Goal: Transaction & Acquisition: Purchase product/service

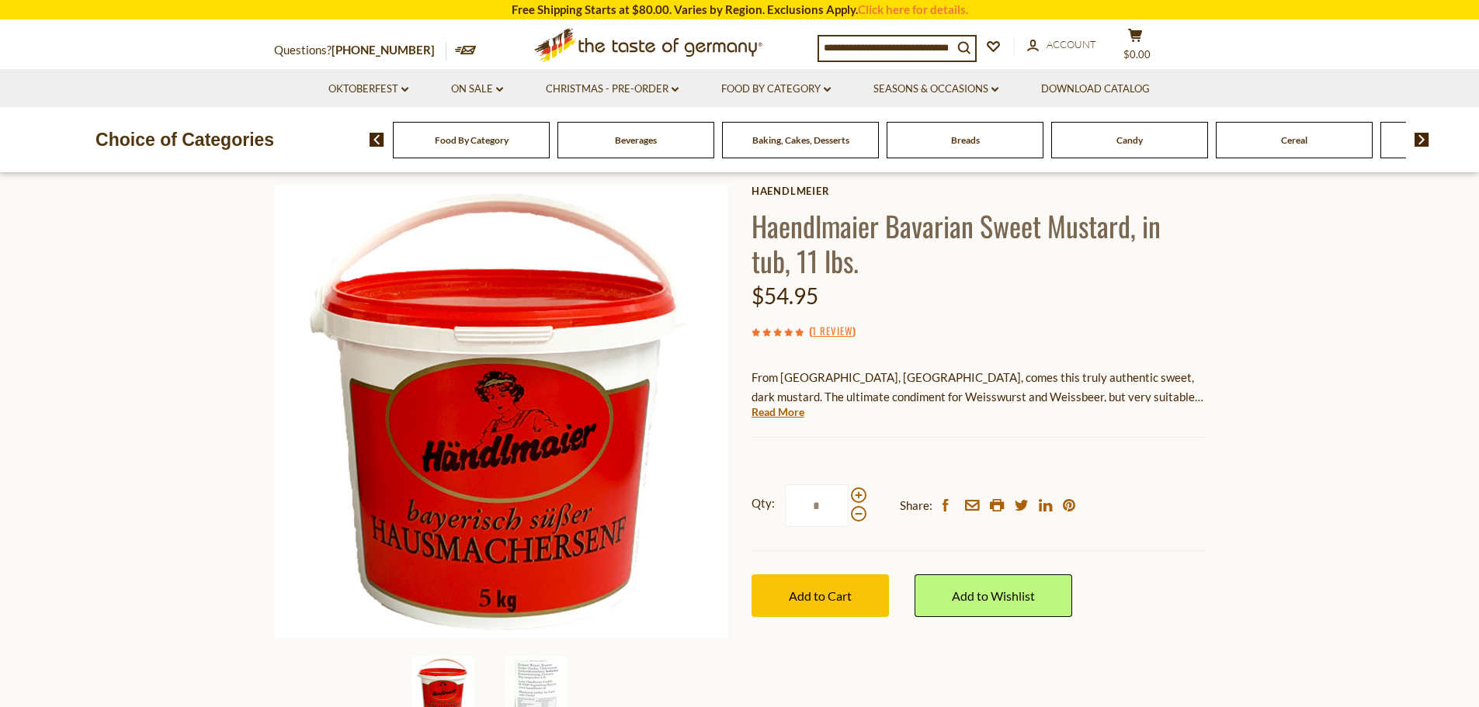
scroll to position [155, 0]
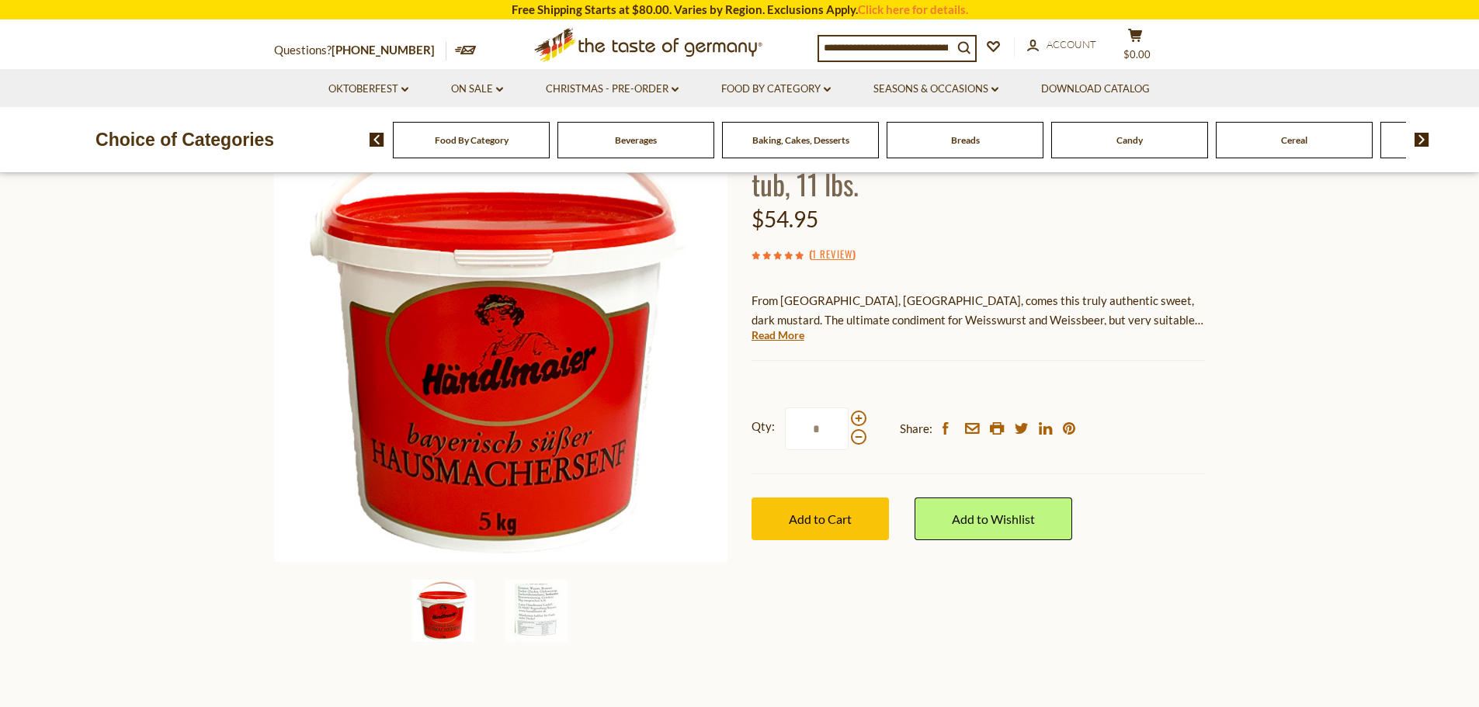
click at [793, 338] on link "Read More" at bounding box center [777, 336] width 53 height 16
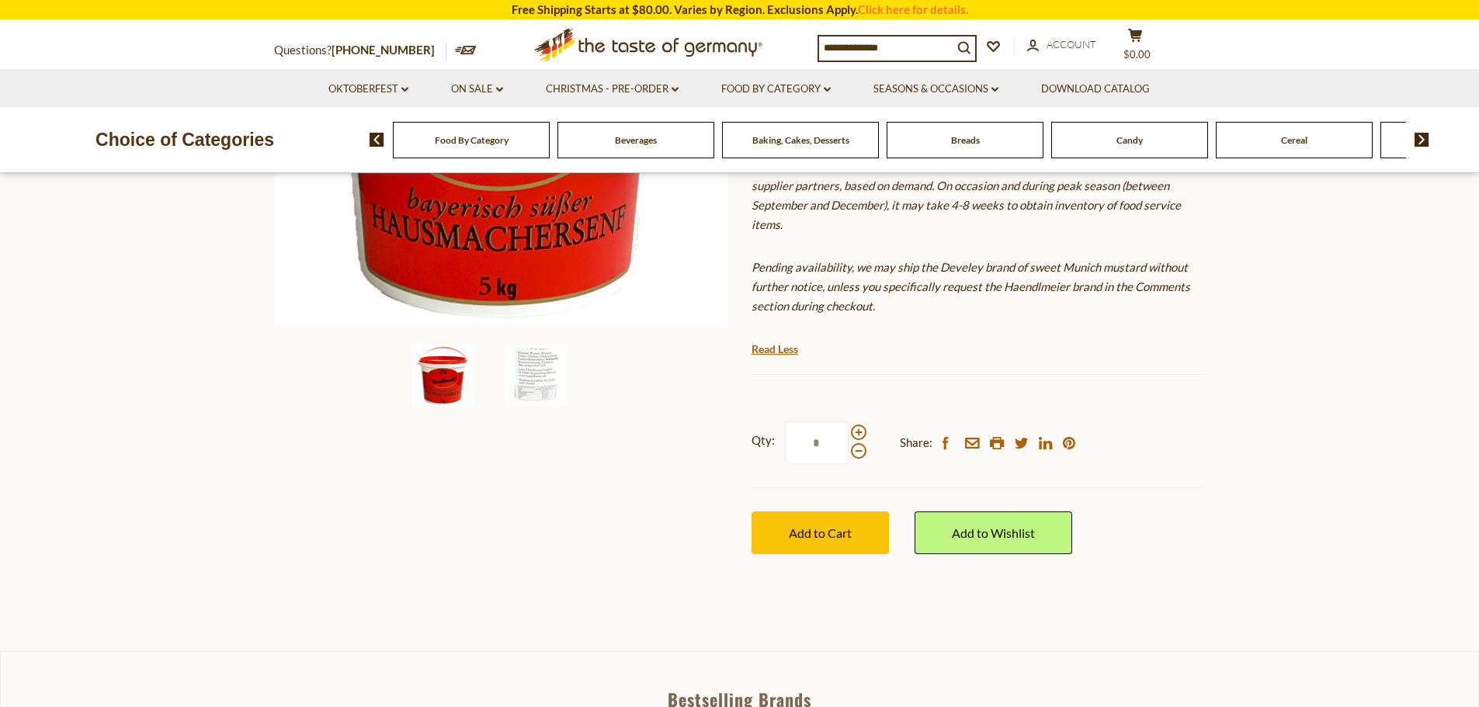
scroll to position [466, 0]
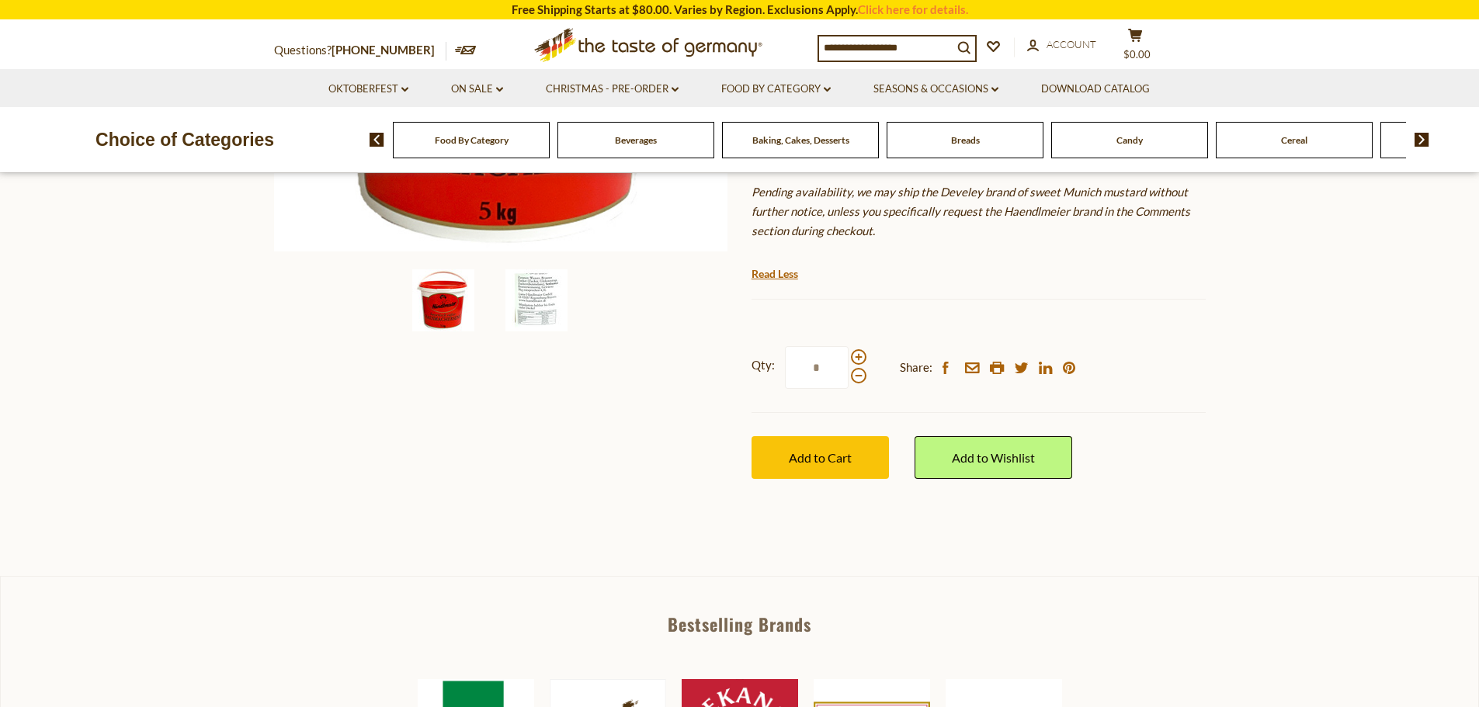
click at [538, 292] on img at bounding box center [536, 300] width 62 height 62
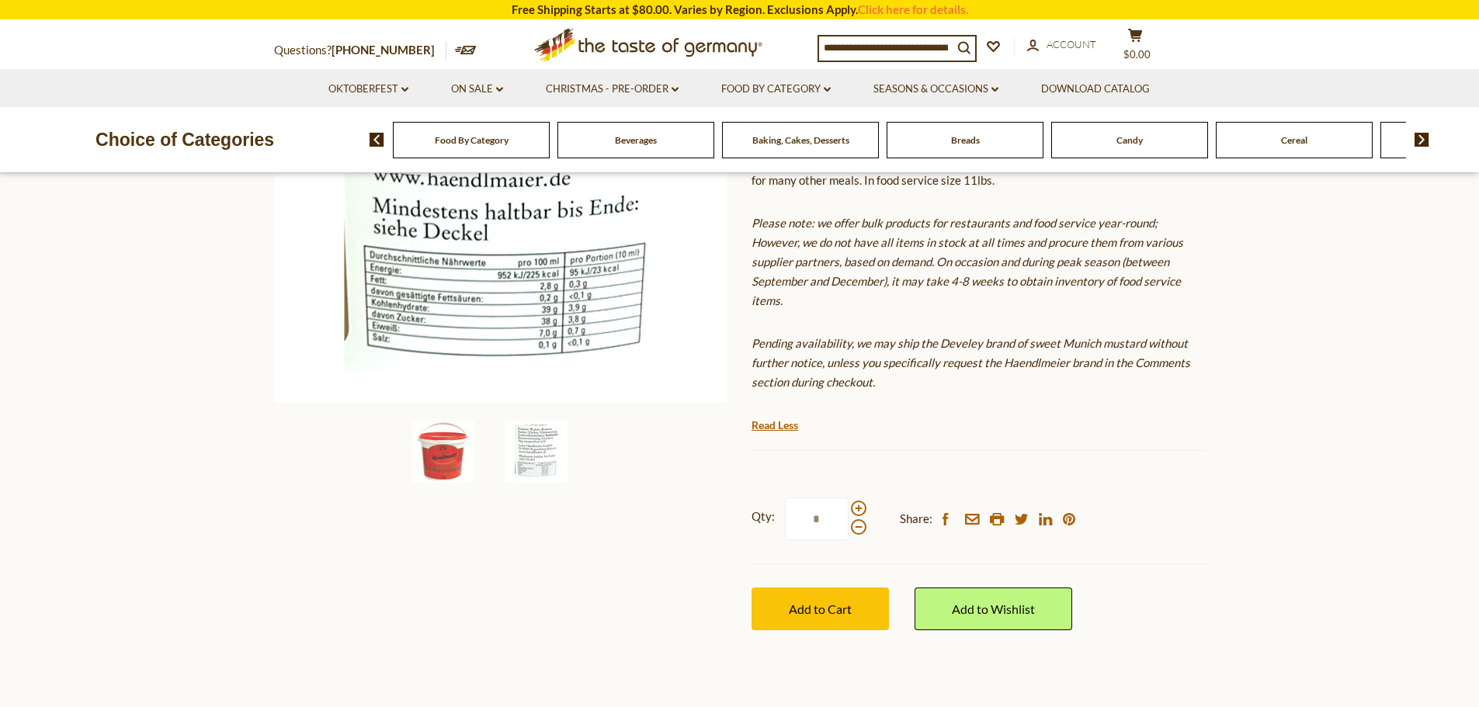
scroll to position [543, 0]
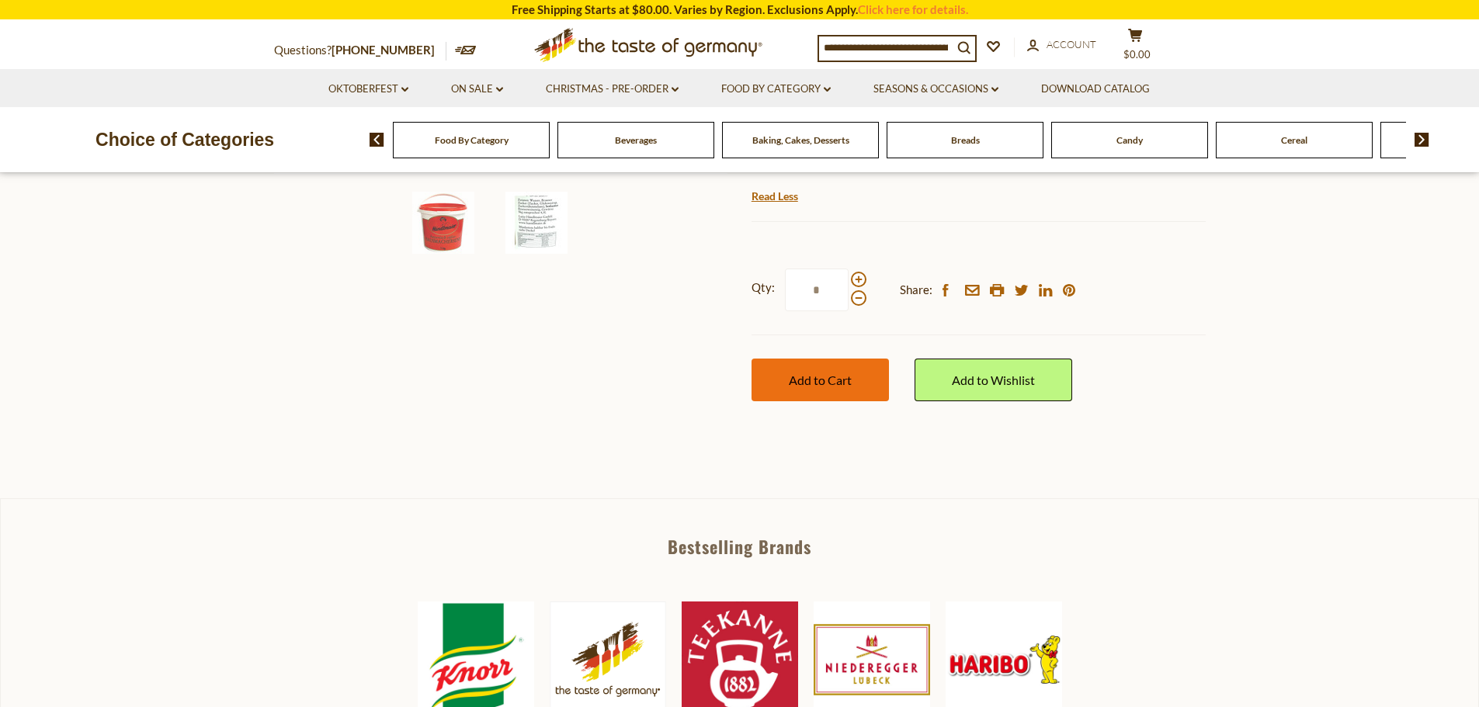
click at [837, 377] on span "Add to Cart" at bounding box center [820, 380] width 63 height 15
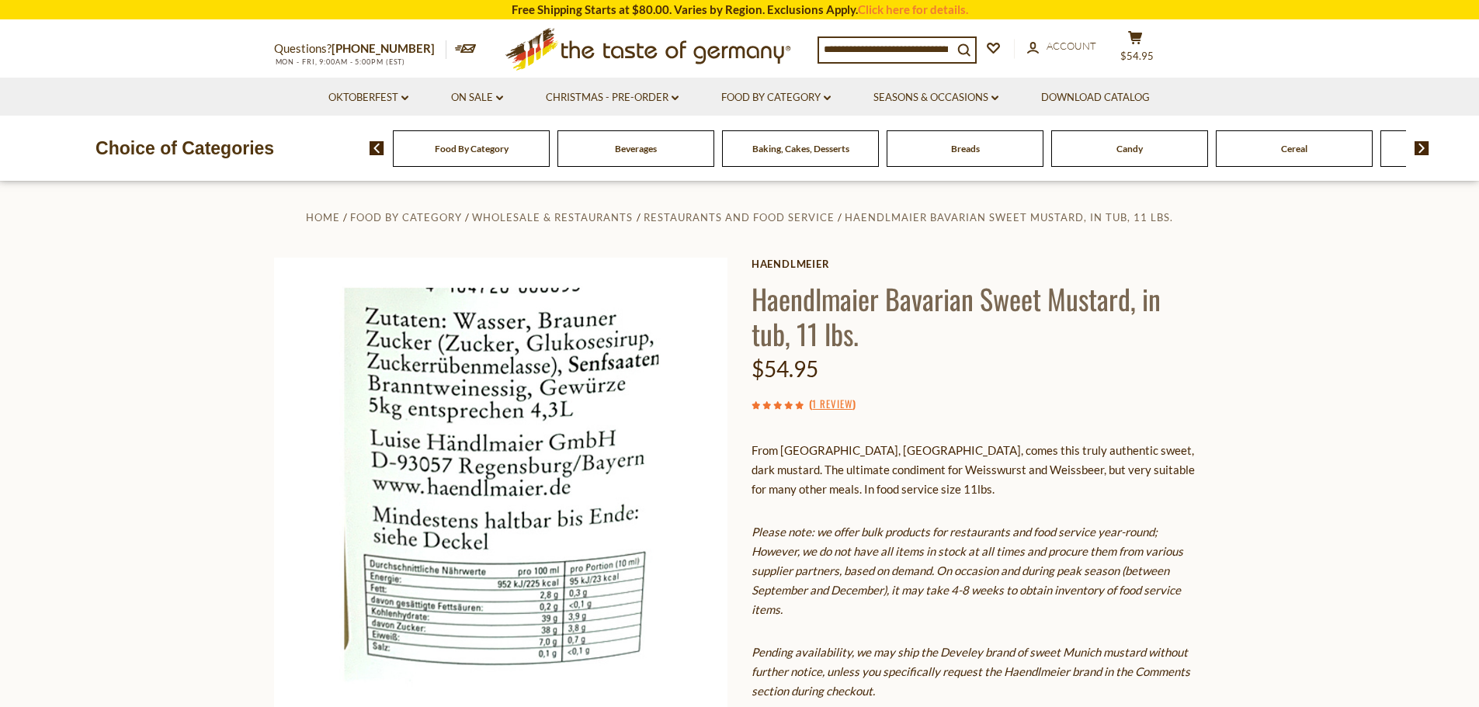
scroll to position [0, 0]
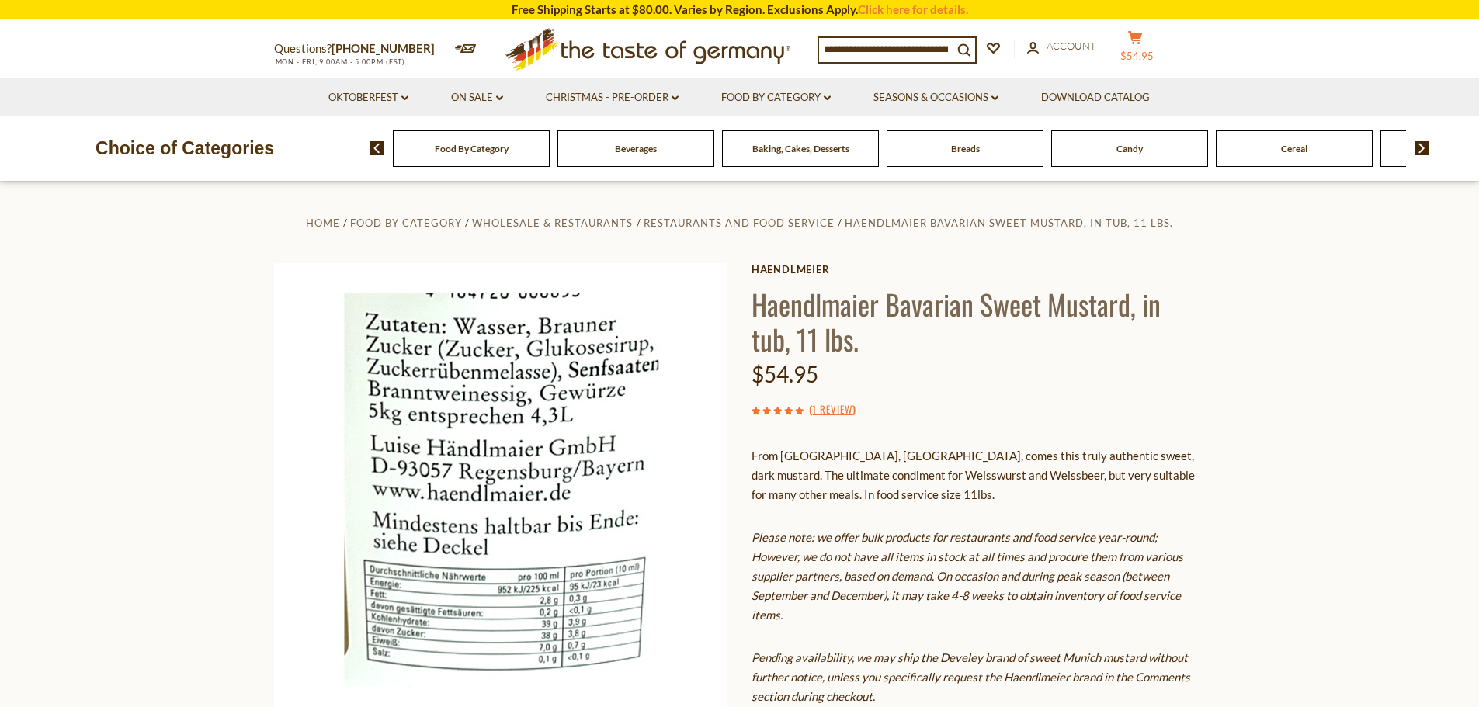
drag, startPoint x: 1158, startPoint y: 40, endPoint x: 1173, endPoint y: 42, distance: 14.8
click at [1158, 40] on button "cart $54.95" at bounding box center [1135, 49] width 47 height 39
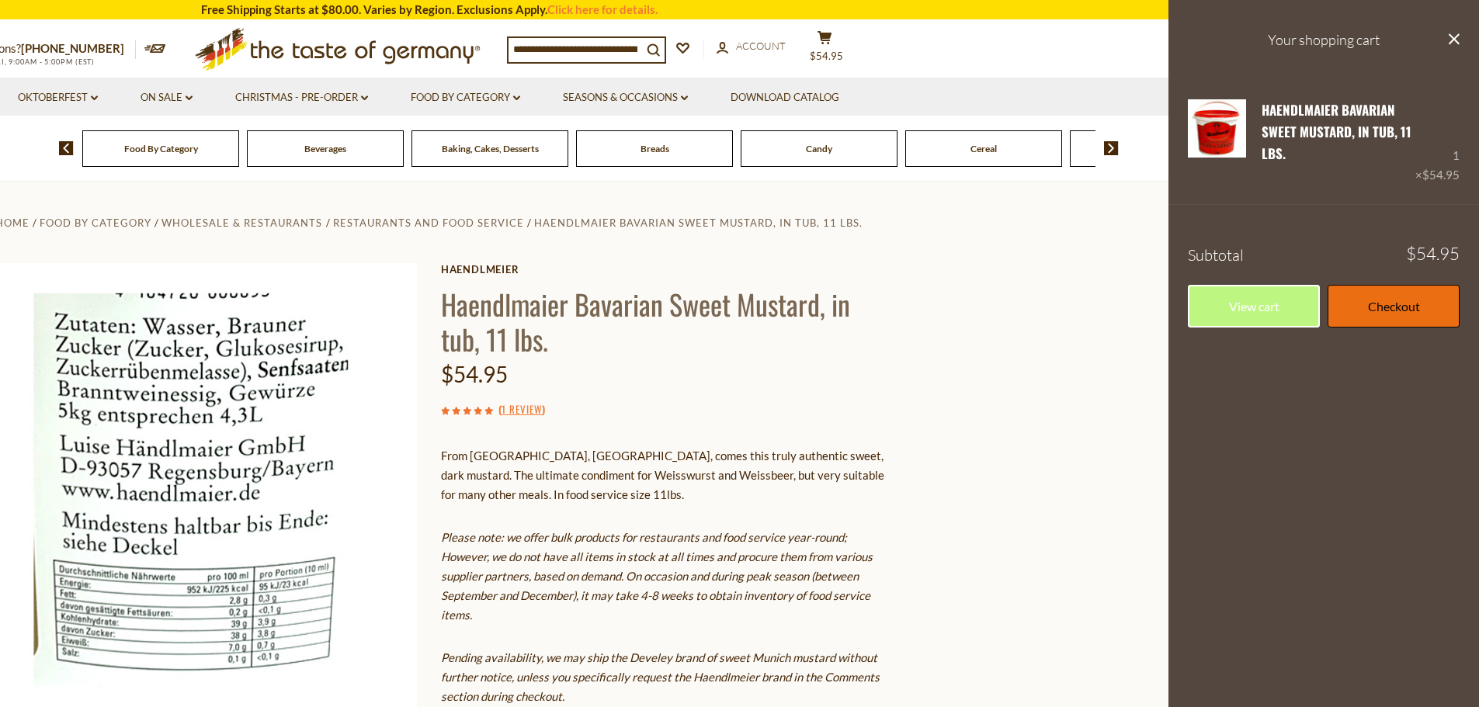
click at [1438, 304] on link "Checkout" at bounding box center [1393, 306] width 132 height 43
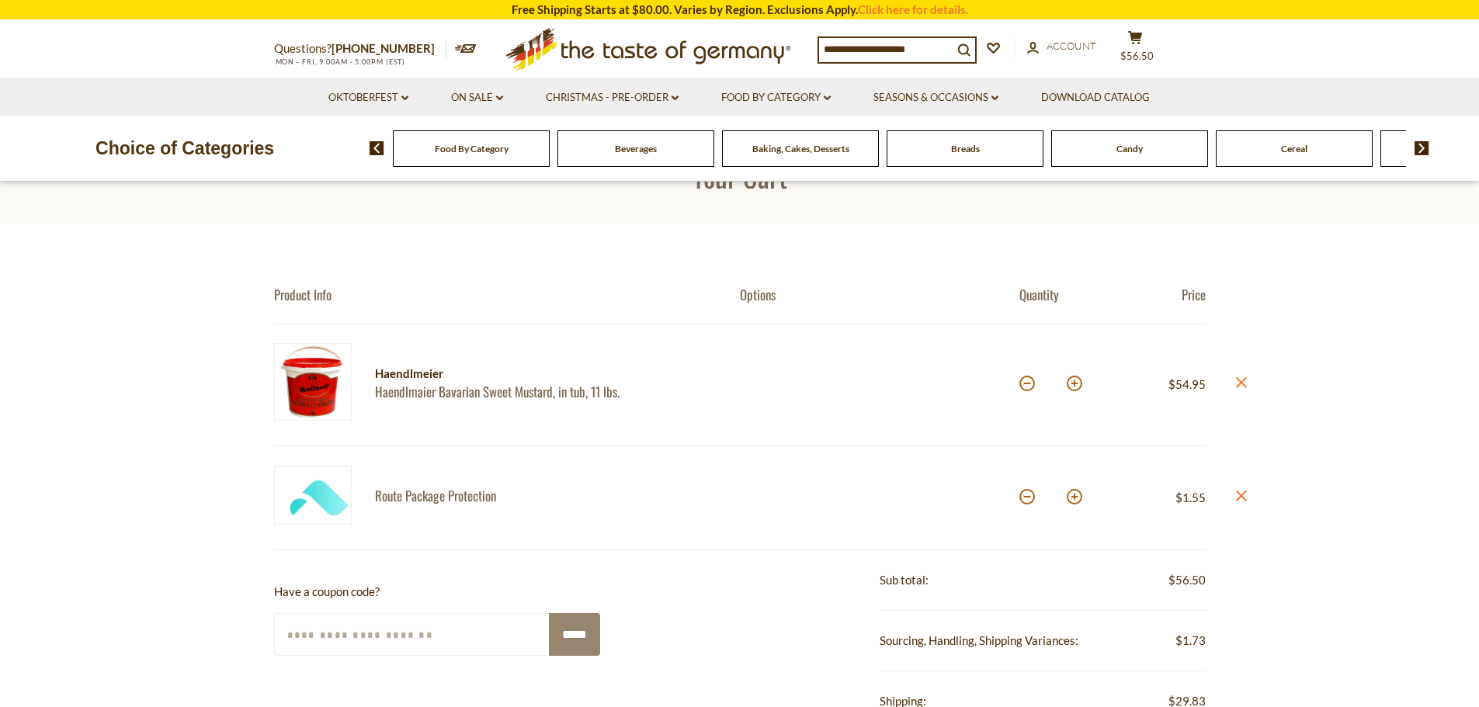
scroll to position [78, 0]
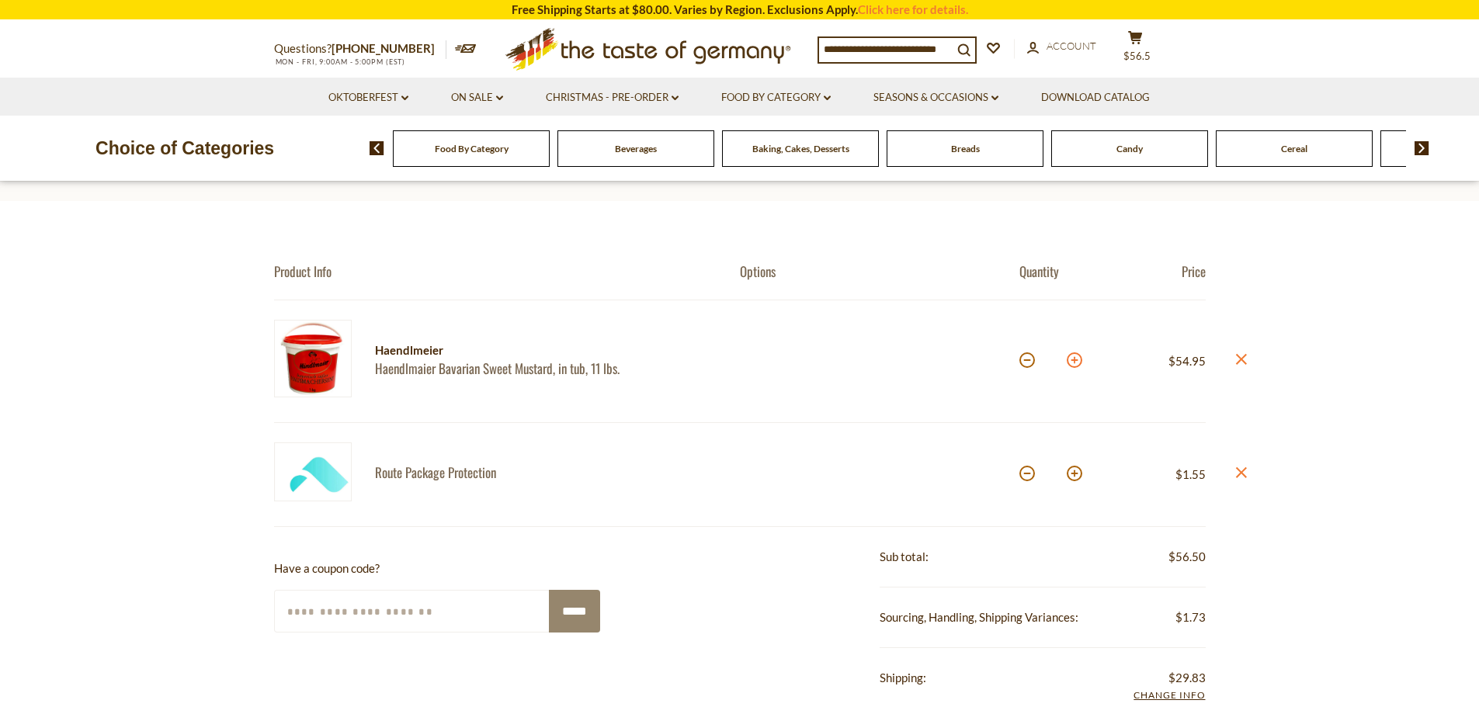
click at [1074, 359] on button at bounding box center [1075, 360] width 16 height 16
type input "*"
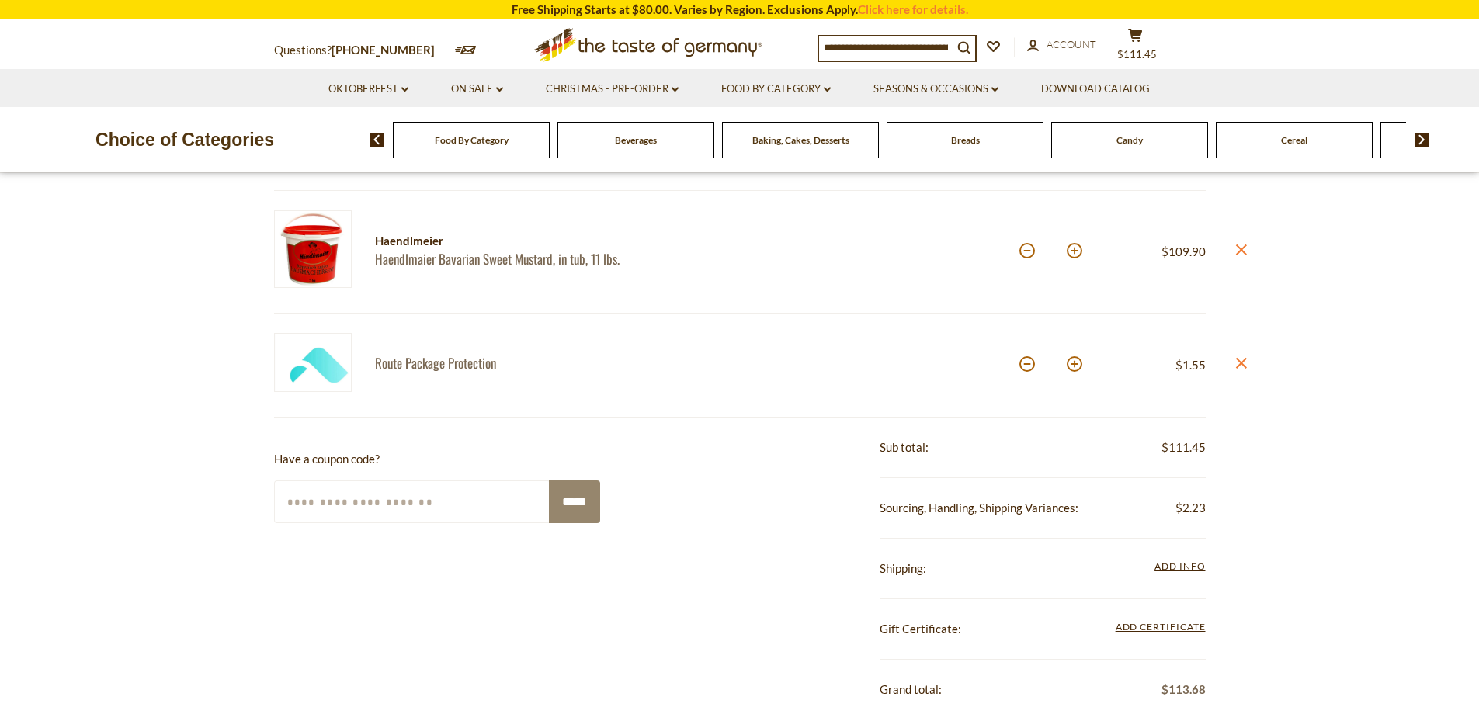
scroll to position [466, 0]
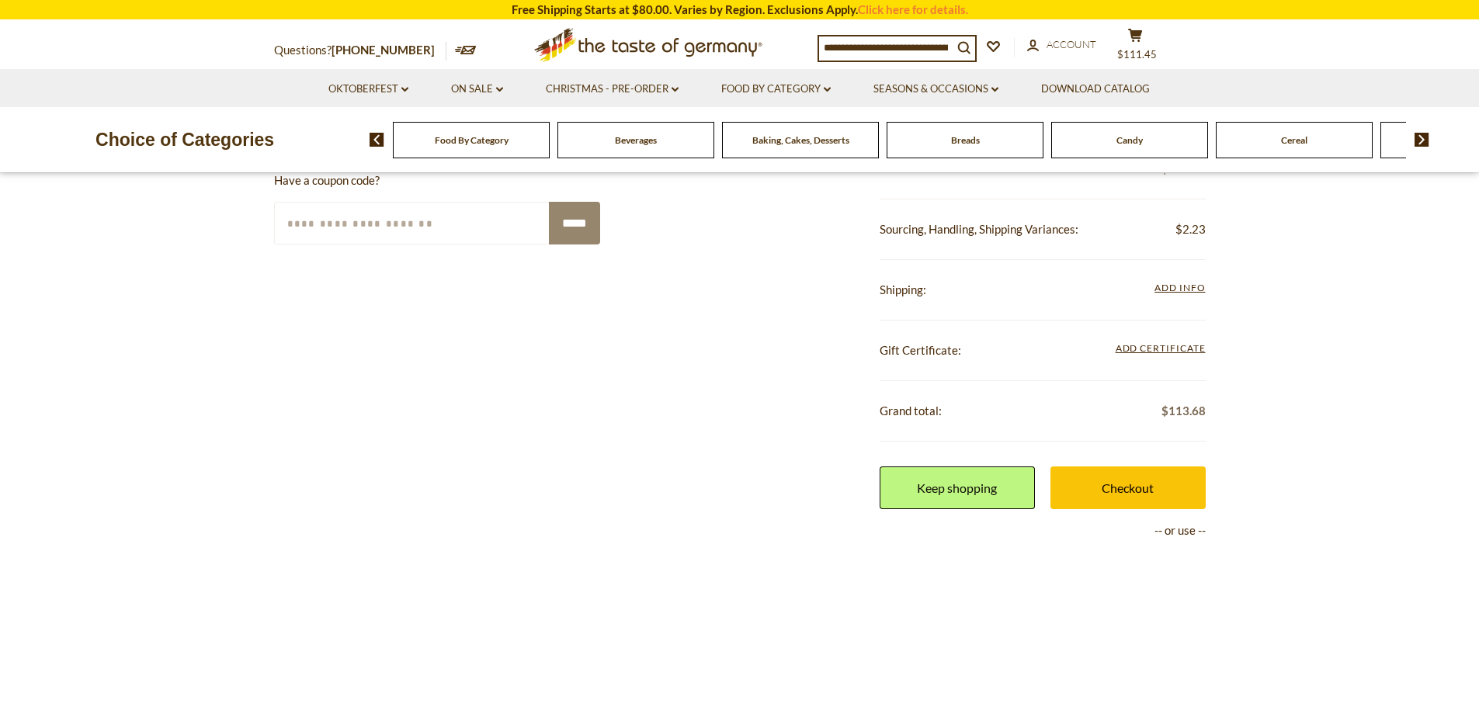
click at [1137, 487] on link "Checkout" at bounding box center [1127, 488] width 155 height 43
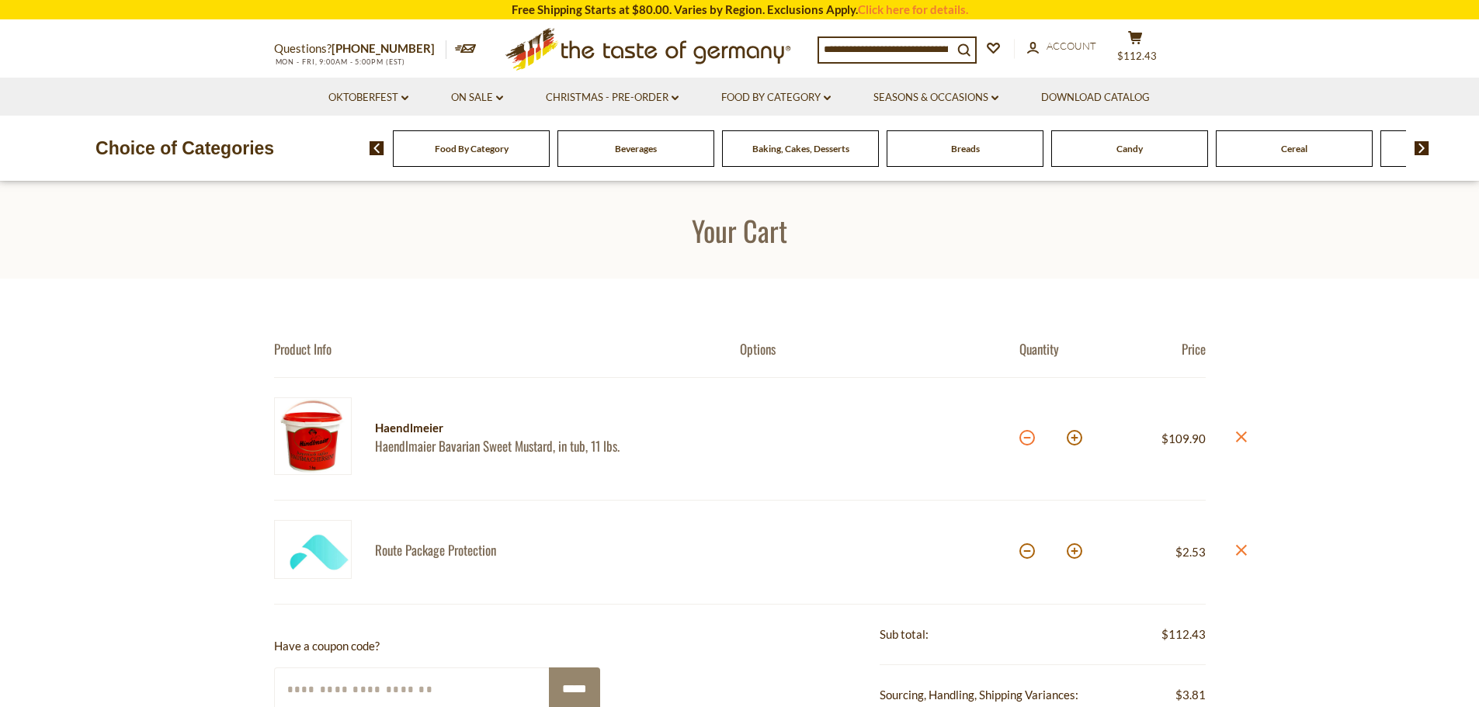
click at [1029, 440] on button at bounding box center [1027, 438] width 16 height 16
type input "*"
click at [1142, 42] on icon at bounding box center [1135, 37] width 14 height 13
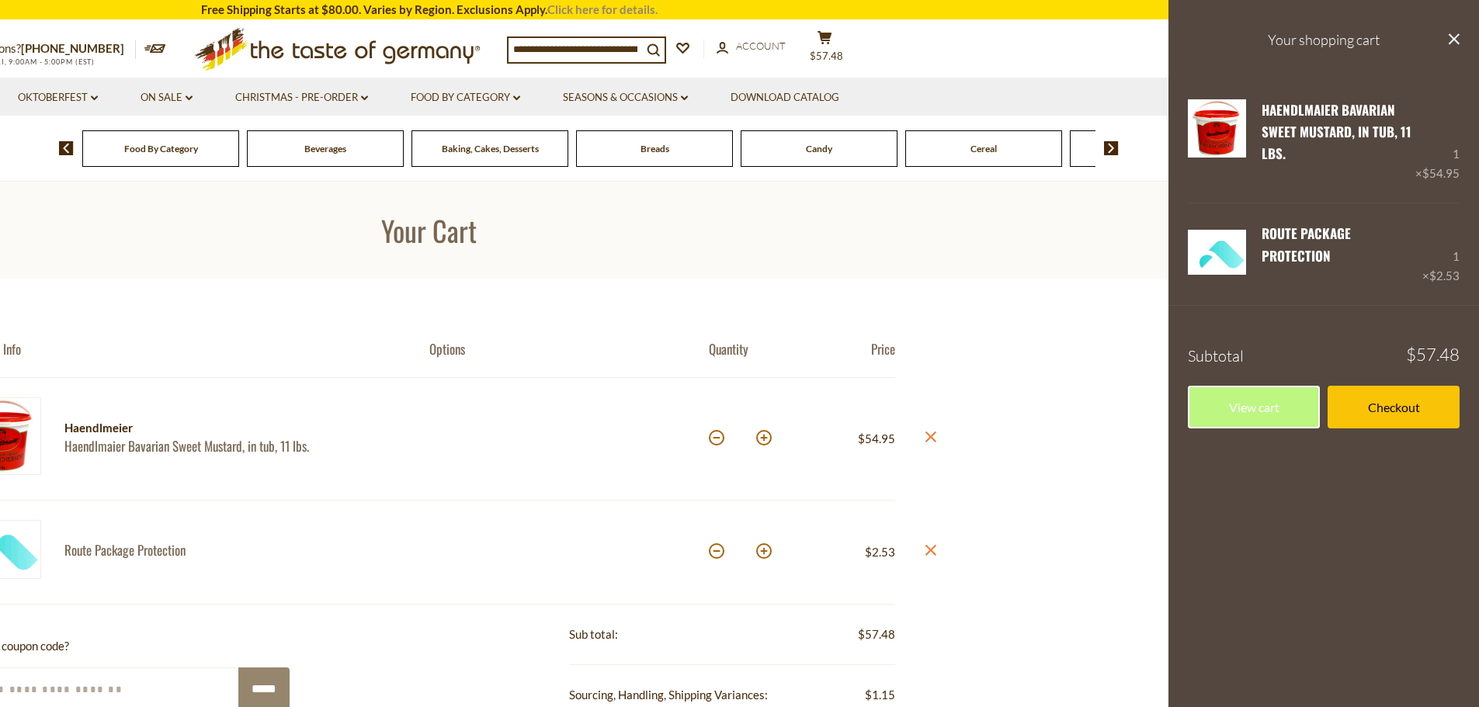
click at [627, 10] on link "Click here for details." at bounding box center [602, 9] width 110 height 14
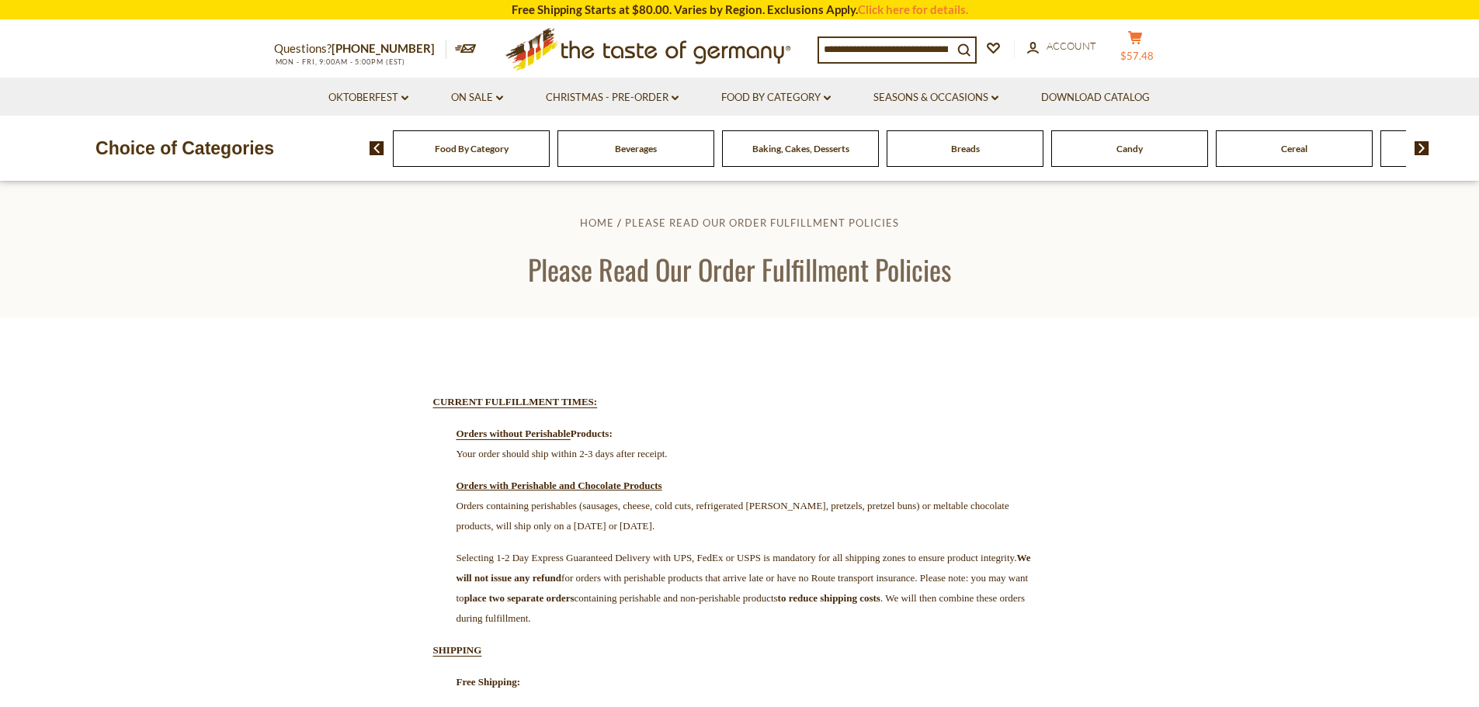
click at [1150, 47] on button "cart $57.48" at bounding box center [1135, 49] width 47 height 39
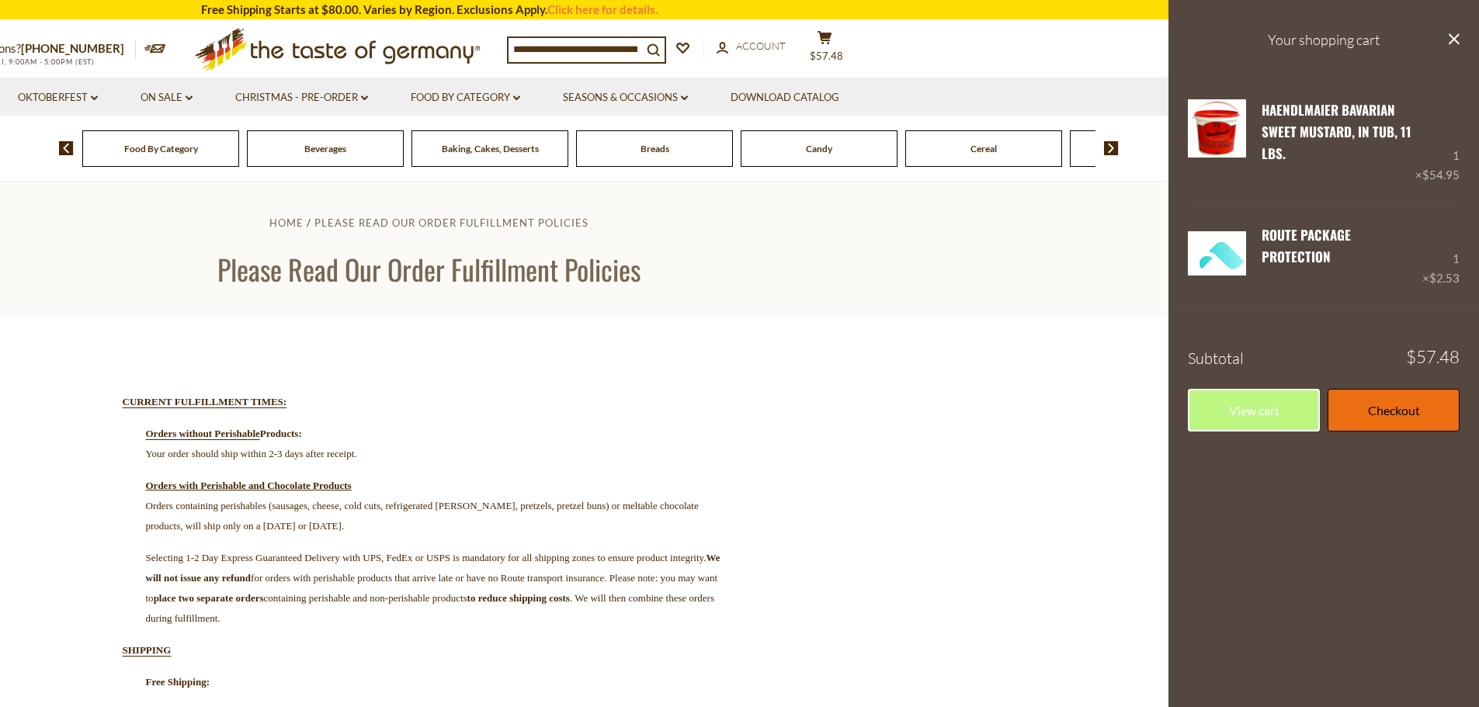
click at [1373, 399] on link "Checkout" at bounding box center [1393, 410] width 132 height 43
